Goal: Task Accomplishment & Management: Manage account settings

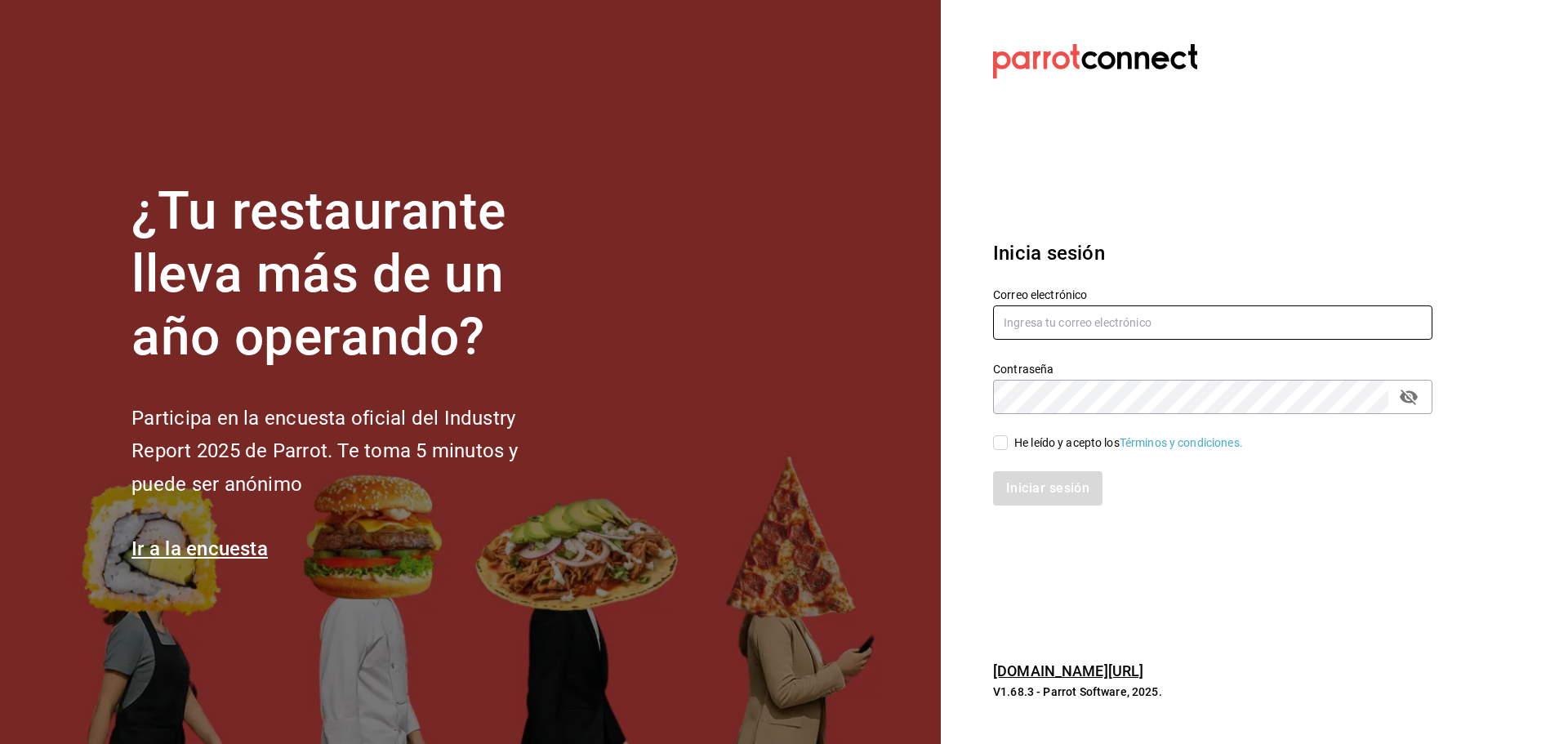
type input "[EMAIL_ADDRESS][DOMAIN_NAME]"
click at [994, 438] on input "He leído y acepto los Términos y condiciones." at bounding box center [1000, 442] width 15 height 15
checkbox input "true"
click at [1026, 487] on button "Iniciar sesión" at bounding box center [1048, 489] width 111 height 34
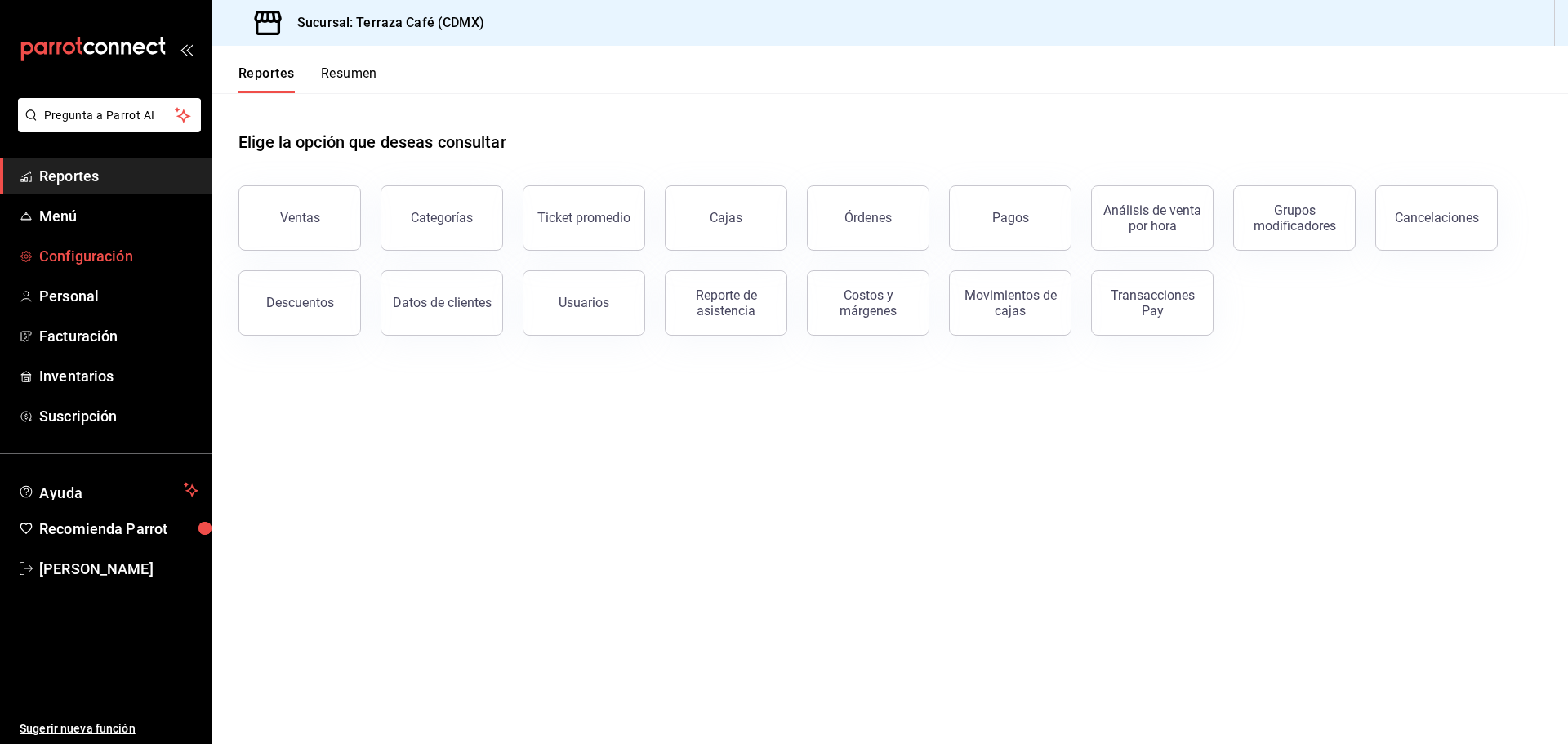
click at [91, 261] on span "Configuración" at bounding box center [119, 256] width 159 height 22
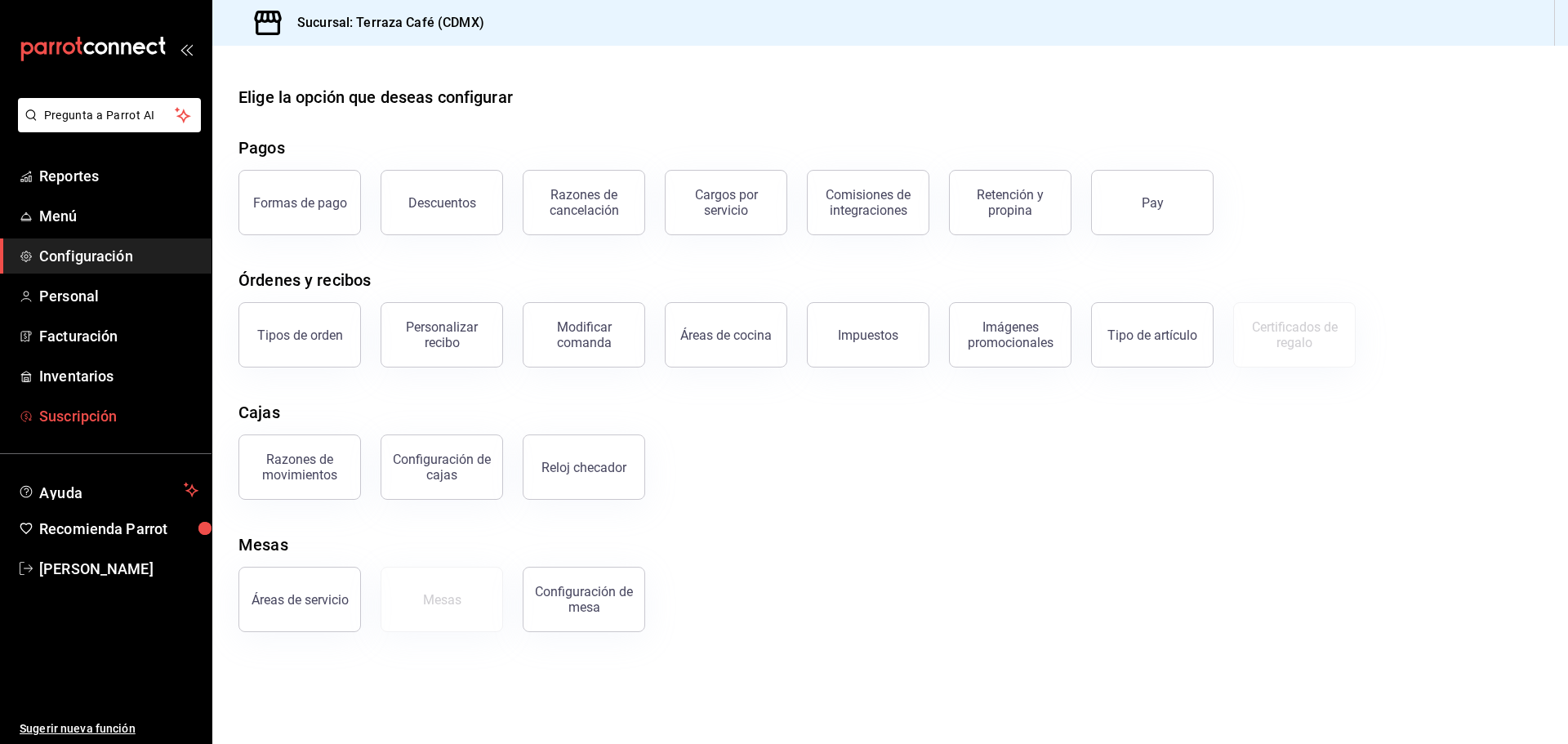
click at [73, 415] on span "Suscripción" at bounding box center [119, 416] width 159 height 22
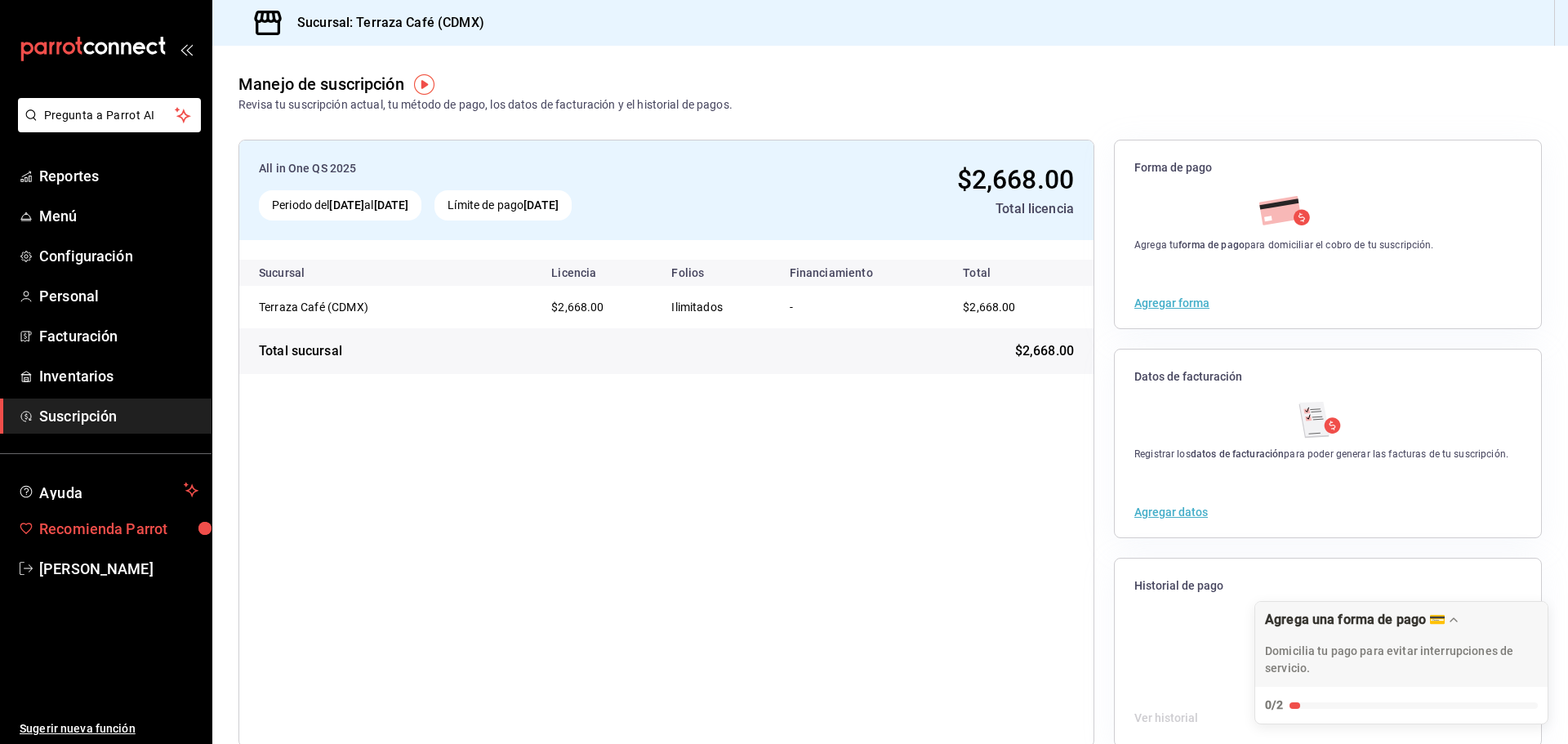
click at [86, 535] on span "Recomienda Parrot" at bounding box center [119, 529] width 159 height 22
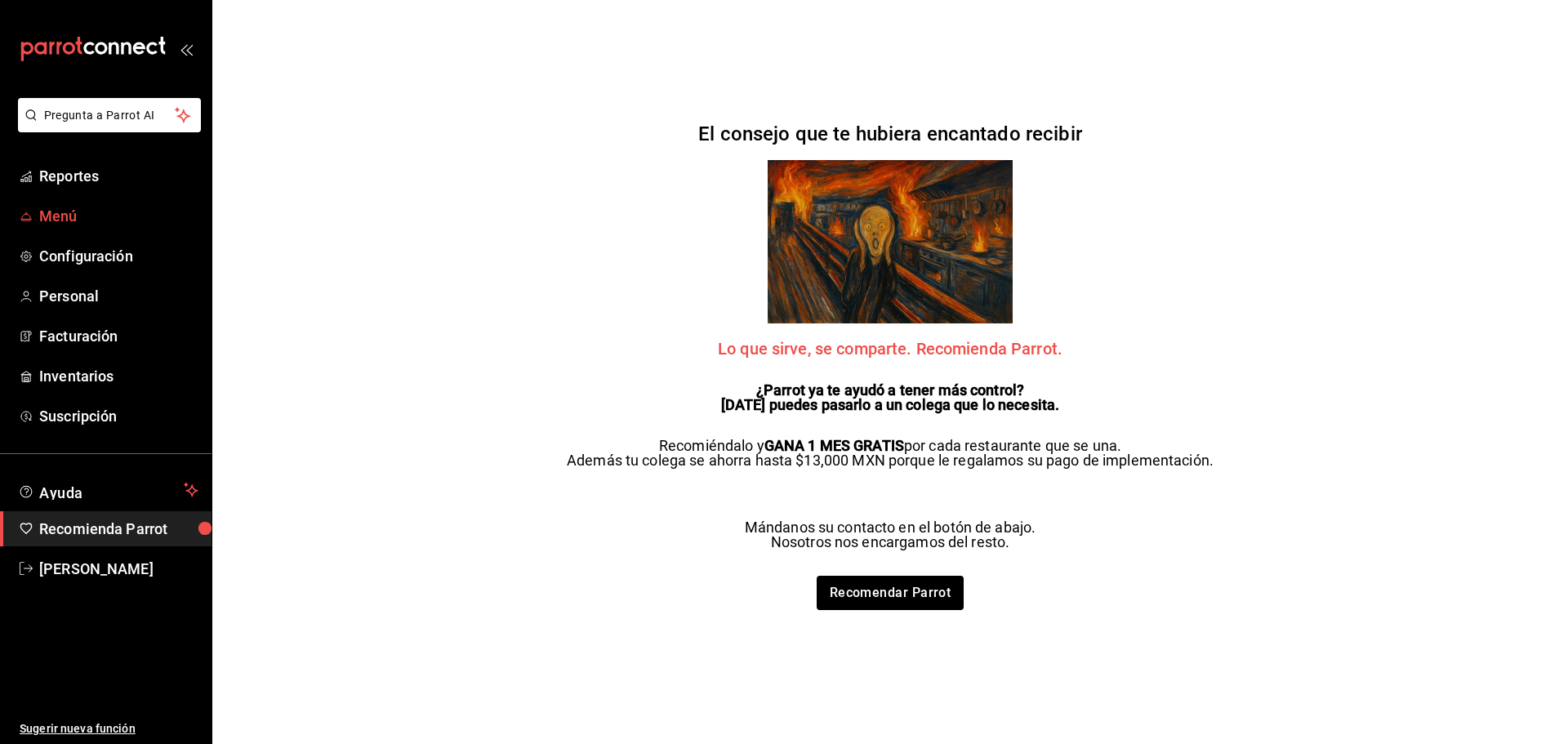
click at [52, 224] on span "Menú" at bounding box center [119, 216] width 159 height 22
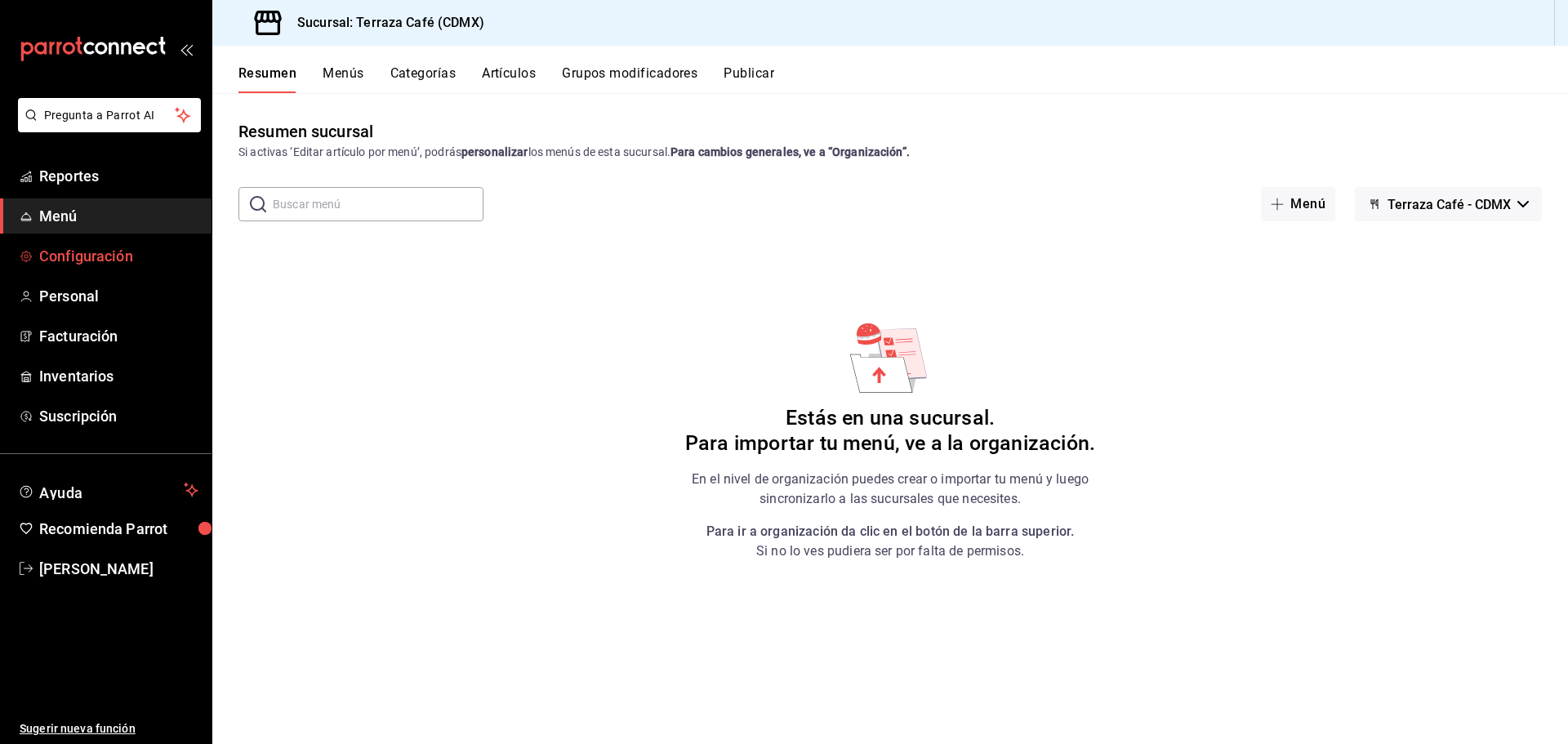
click at [58, 256] on span "Configuración" at bounding box center [119, 256] width 159 height 22
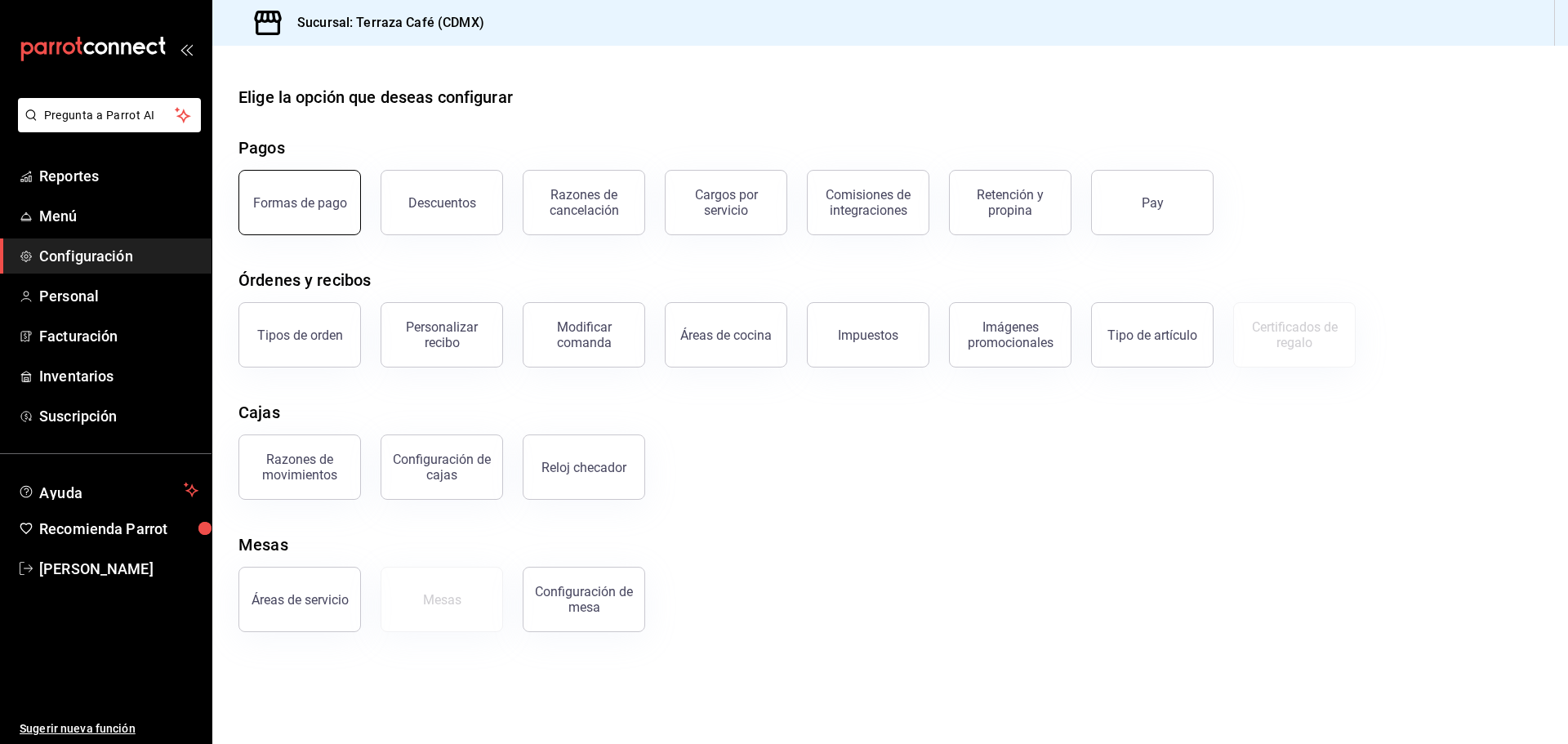
click at [287, 191] on button "Formas de pago" at bounding box center [299, 202] width 122 height 65
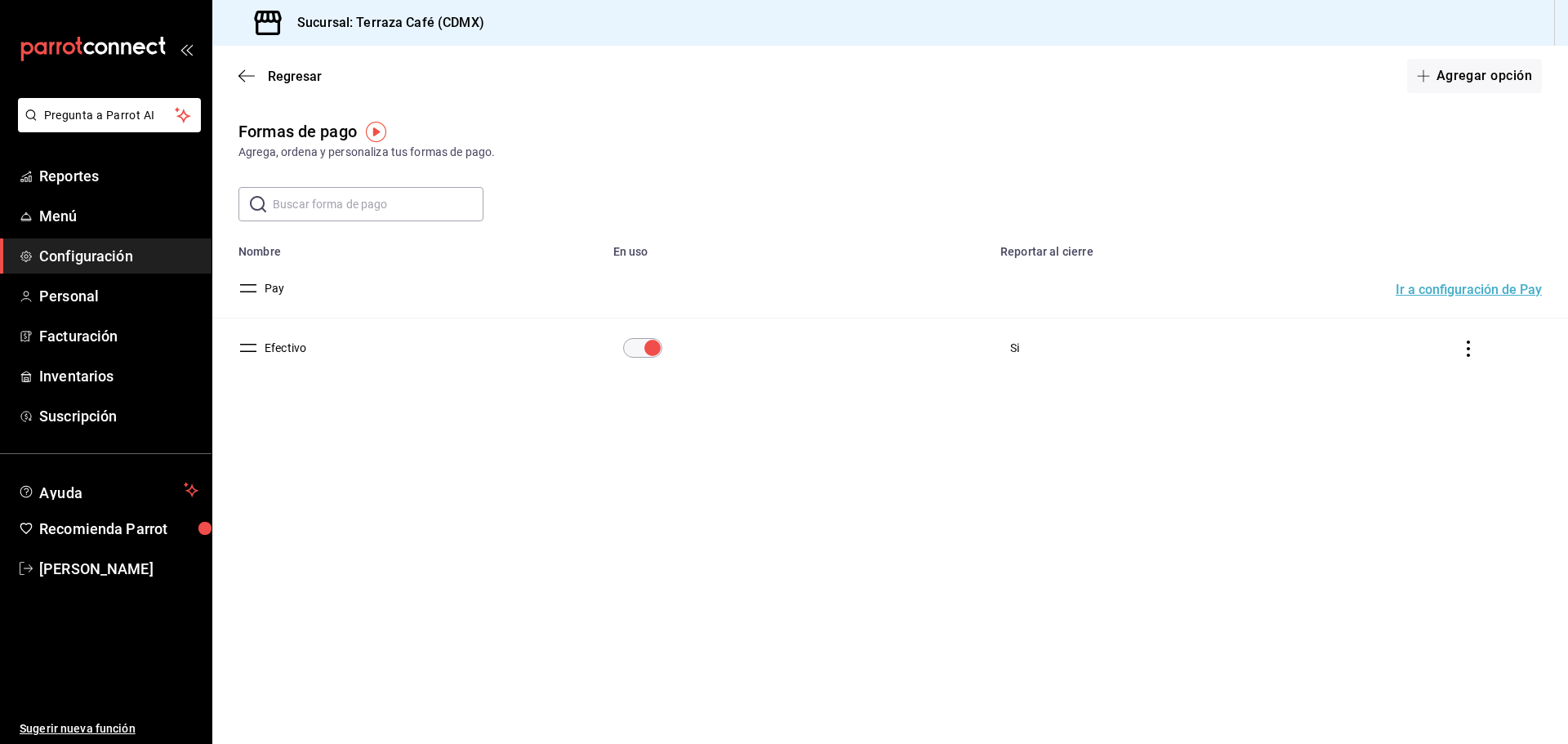
click at [1480, 288] on button "Ir a configuración de Pay" at bounding box center [1469, 289] width 146 height 13
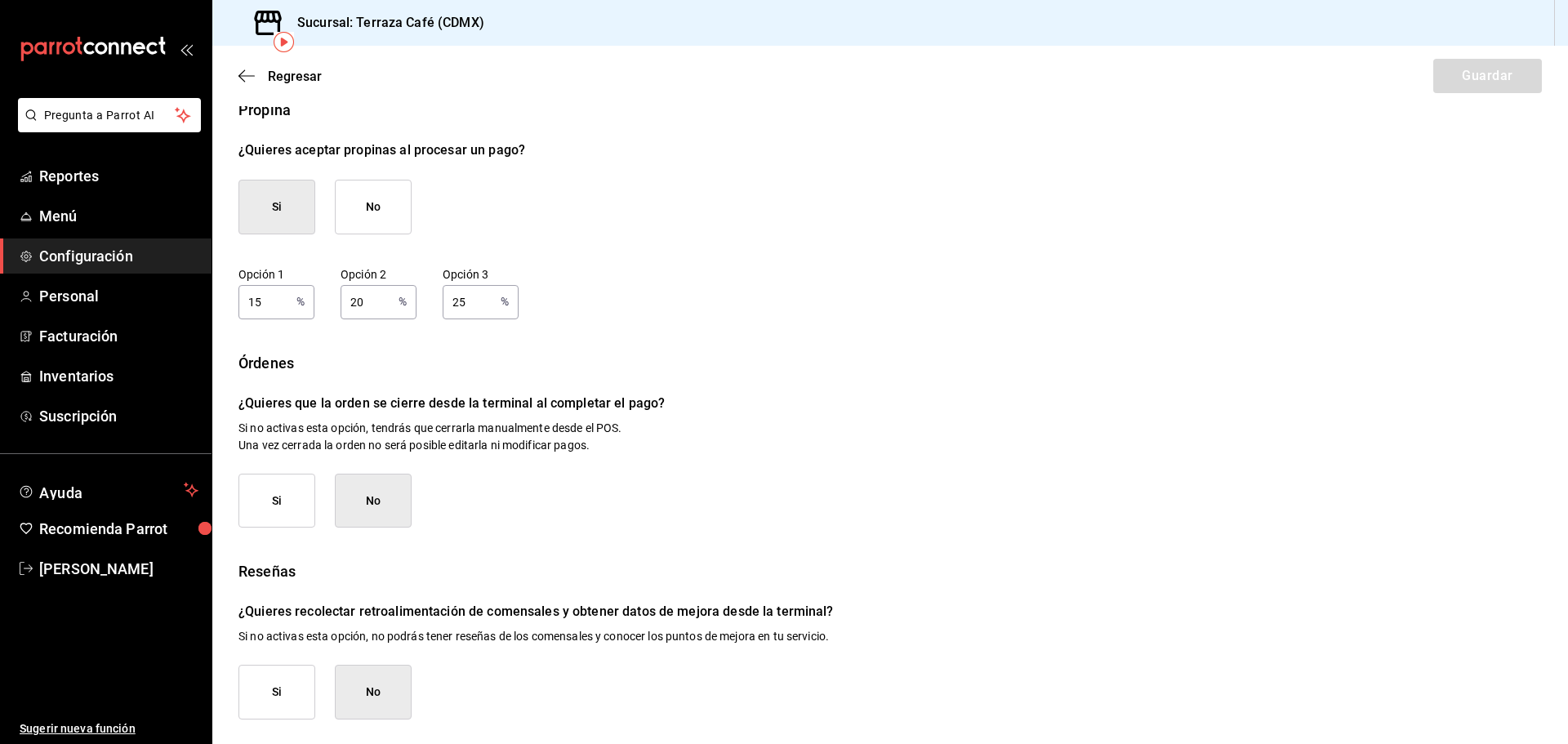
scroll to position [89, 0]
click at [883, 526] on div "Propina ¿Quieres aceptar propinas al procesar un pago? Si No Opción 1 15 % Opci…" at bounding box center [889, 408] width 1303 height 621
click at [928, 401] on p "¿Quieres que la orden se cierre desde la terminal al completar el pago?" at bounding box center [889, 402] width 1303 height 20
click at [924, 496] on div "Si No" at bounding box center [889, 500] width 1303 height 55
